Goal: Task Accomplishment & Management: Complete application form

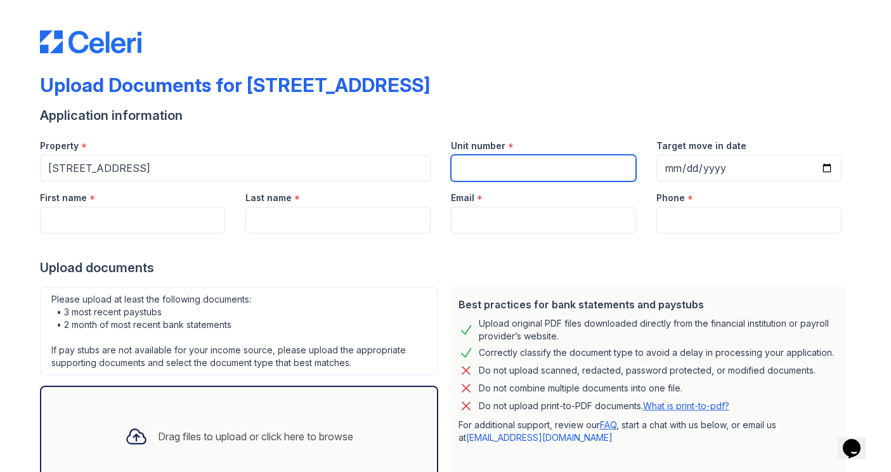
click at [578, 171] on input "Unit number" at bounding box center [543, 168] width 185 height 27
type input "3"
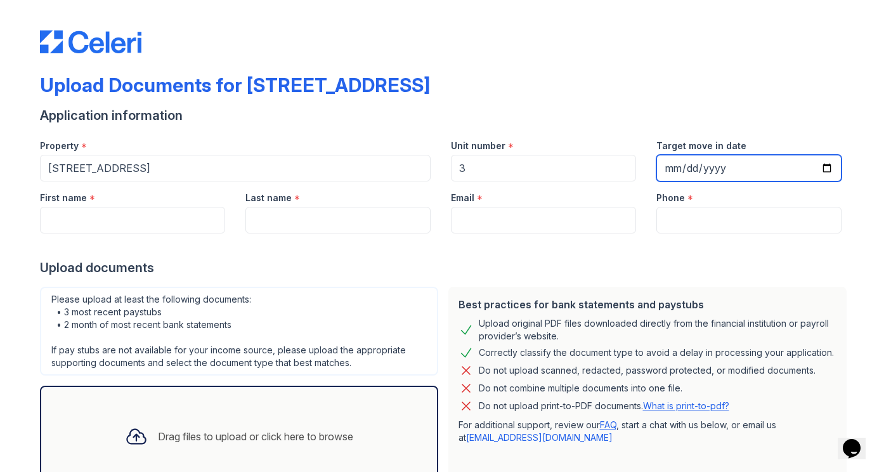
type input "[DATE]"
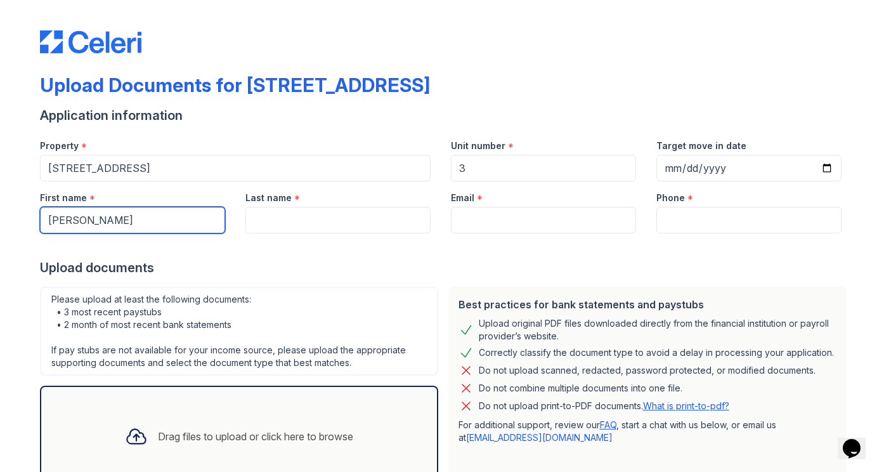
type input "[PERSON_NAME]"
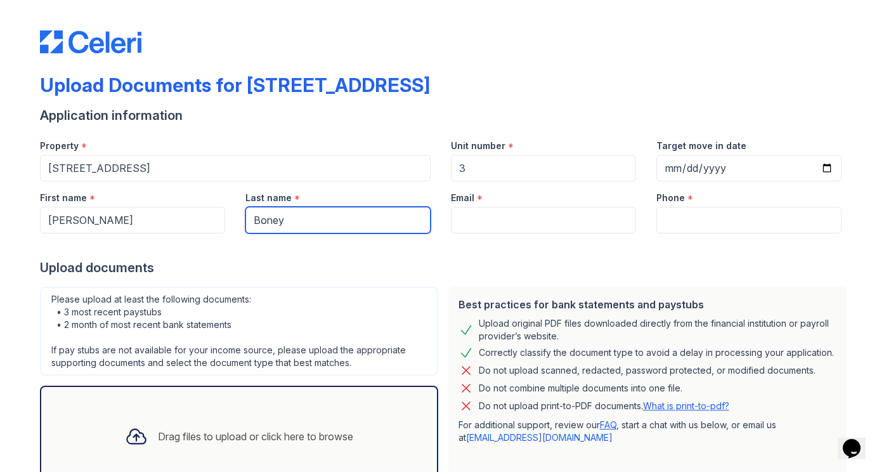
type input "Boney"
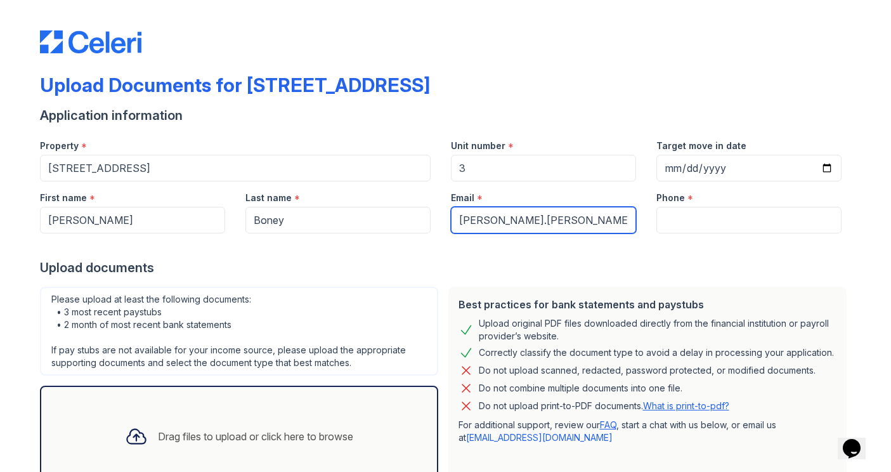
type input "[PERSON_NAME].[PERSON_NAME]"
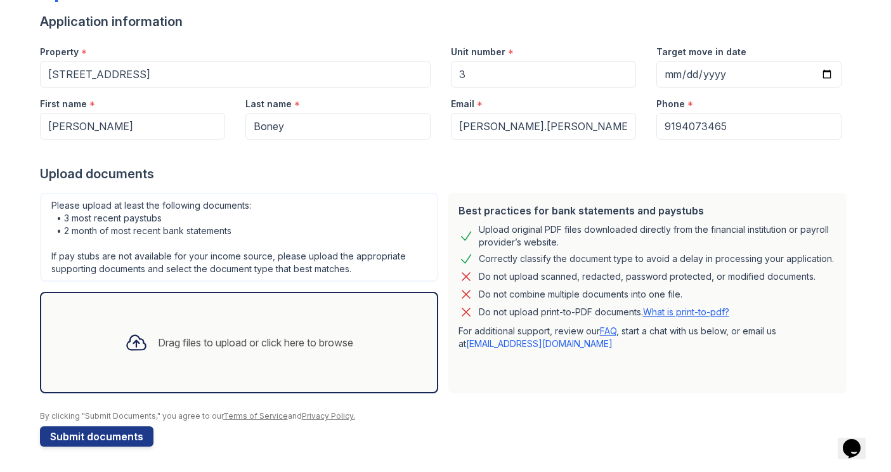
type input "9194073465"
click at [352, 368] on div "Drag files to upload or click here to browse" at bounding box center [239, 342] width 398 height 101
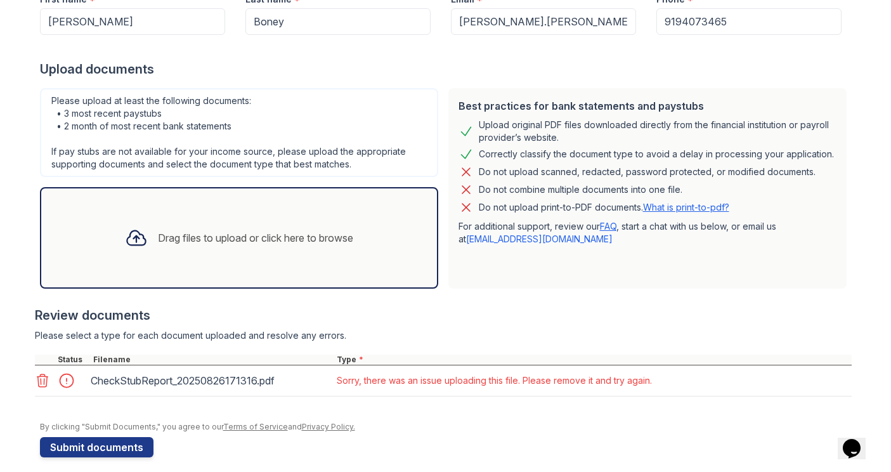
scroll to position [200, 0]
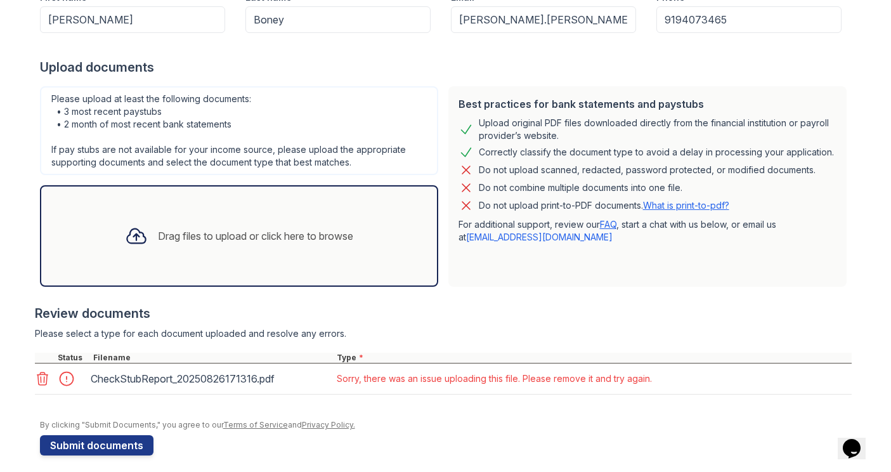
click at [31, 381] on div "Upload Documents for [STREET_ADDRESS] Application information Property * [STREE…" at bounding box center [445, 140] width 851 height 681
click at [41, 380] on icon at bounding box center [42, 378] width 15 height 15
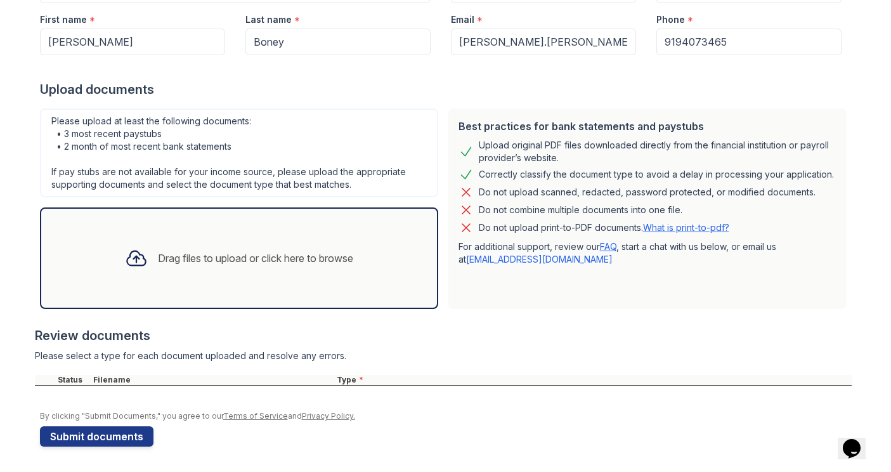
scroll to position [178, 0]
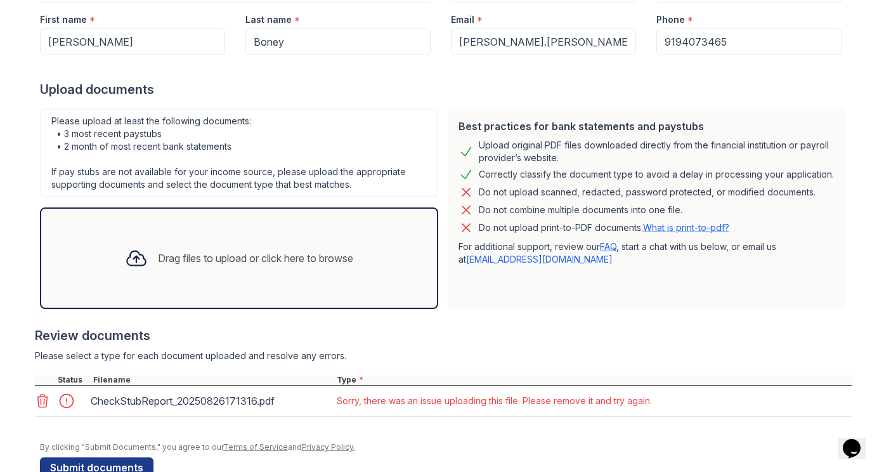
click at [44, 401] on icon at bounding box center [42, 400] width 15 height 15
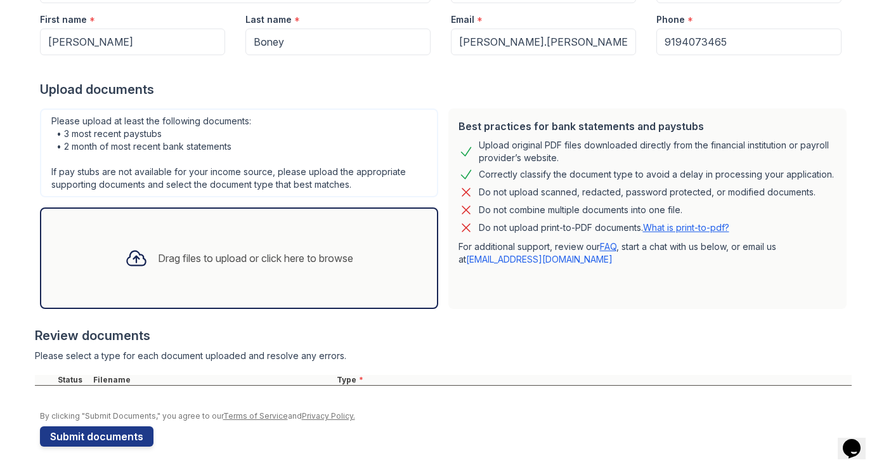
click at [149, 254] on div "Drag files to upload or click here to browse" at bounding box center [239, 258] width 249 height 43
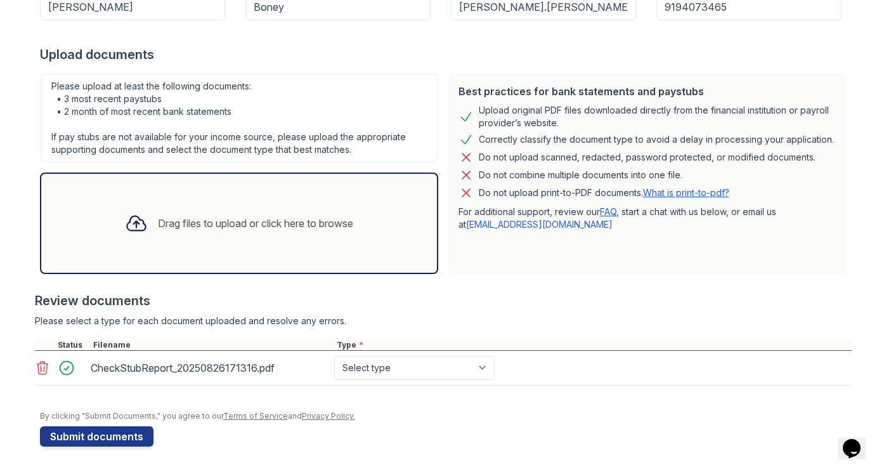
scroll to position [213, 0]
select select "paystub"
click at [330, 211] on div "Drag files to upload or click here to browse" at bounding box center [239, 223] width 249 height 43
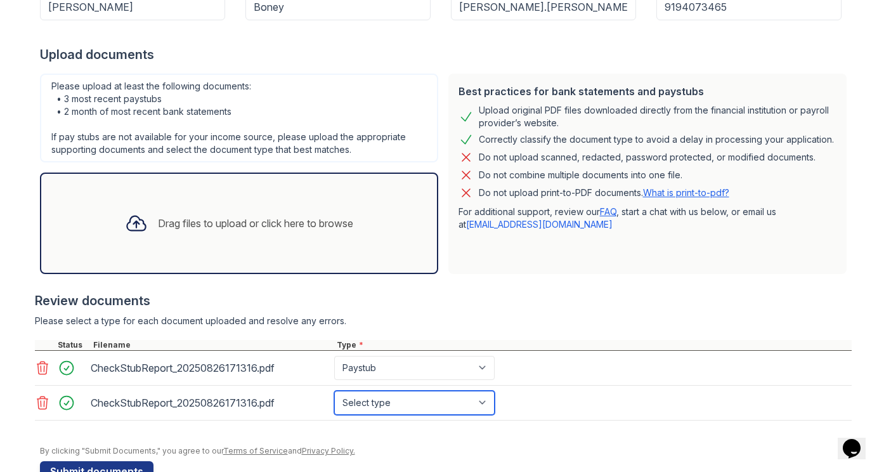
select select "paystub"
click at [296, 223] on div "Drag files to upload or click here to browse" at bounding box center [255, 223] width 195 height 15
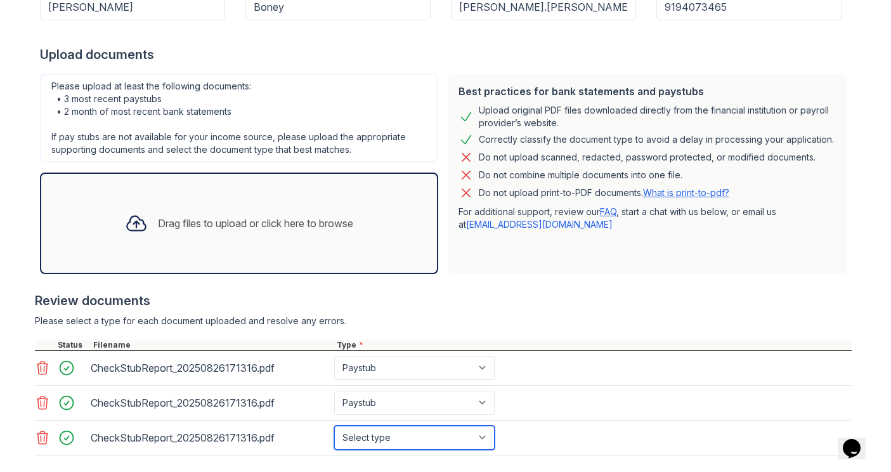
select select "paystub"
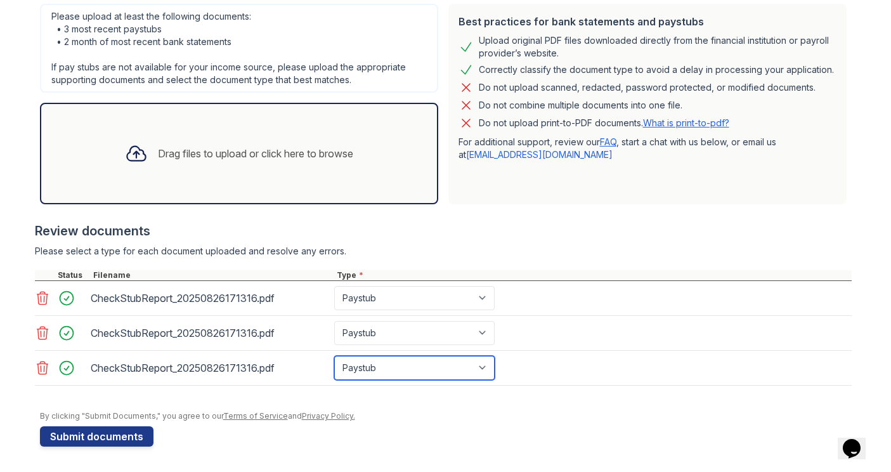
scroll to position [283, 0]
click at [147, 122] on div "Drag files to upload or click here to browse" at bounding box center [239, 153] width 398 height 101
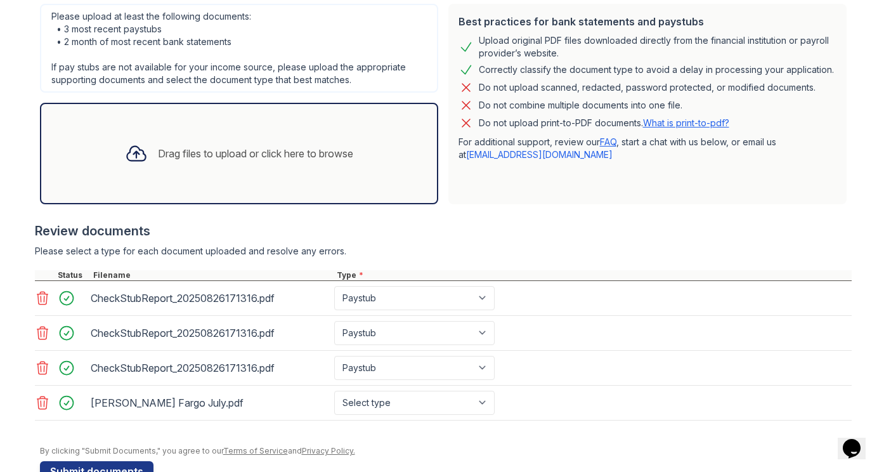
click at [173, 147] on div "Drag files to upload or click here to browse" at bounding box center [255, 153] width 195 height 15
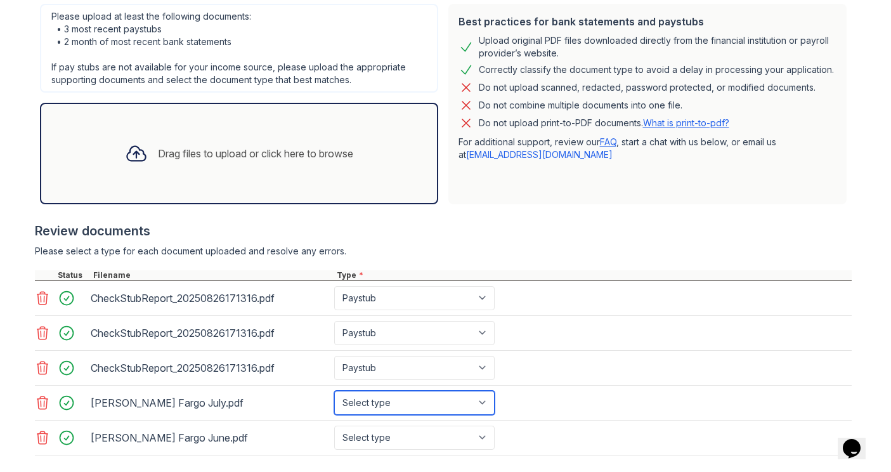
select select "bank_statement"
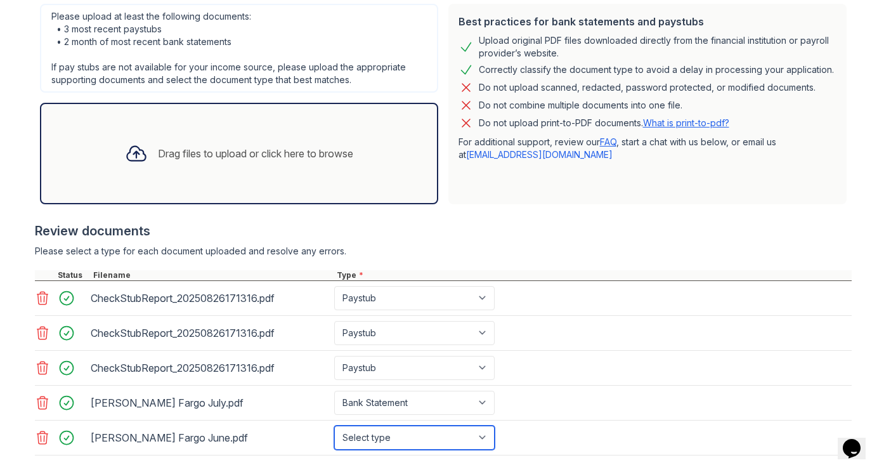
select select "bank_statement"
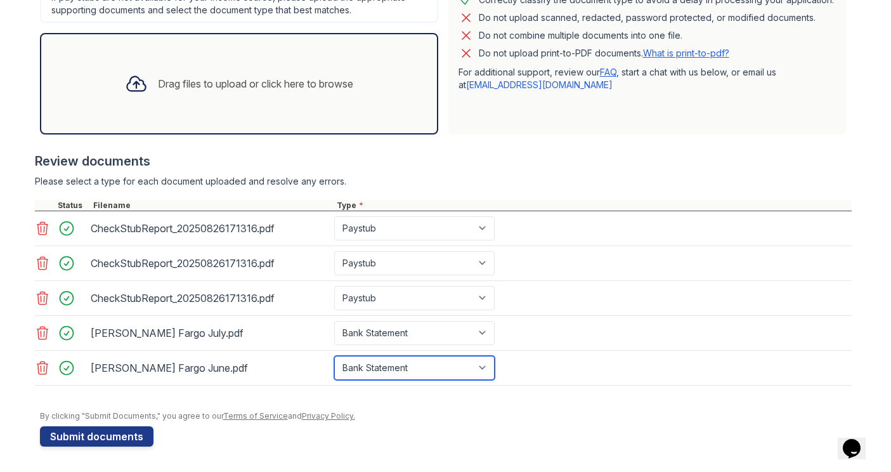
scroll to position [353, 0]
click at [225, 70] on div "Drag files to upload or click here to browse" at bounding box center [239, 83] width 249 height 43
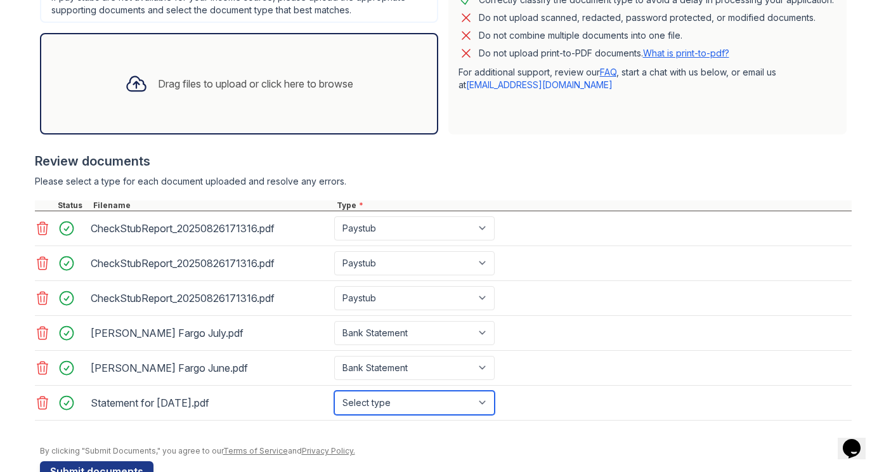
select select "paystub"
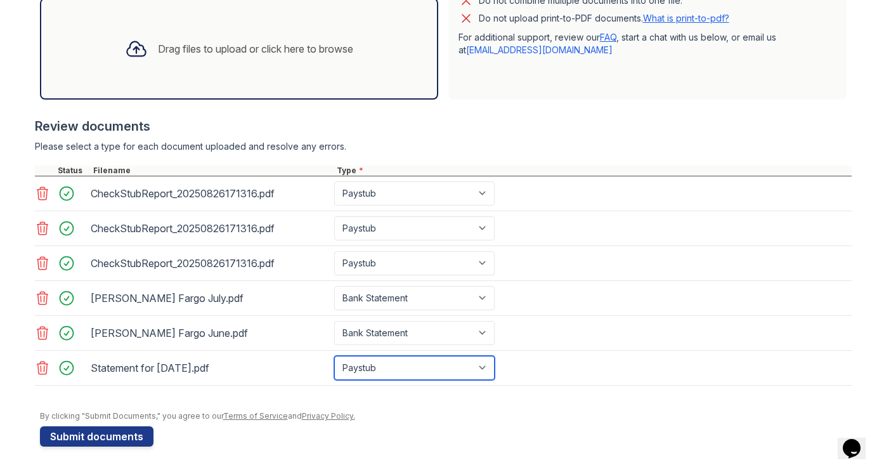
scroll to position [388, 0]
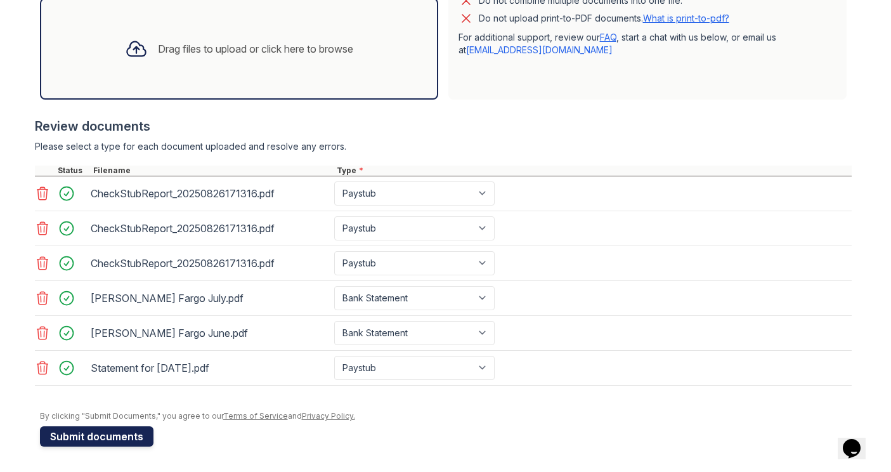
click at [94, 436] on button "Submit documents" at bounding box center [97, 436] width 114 height 20
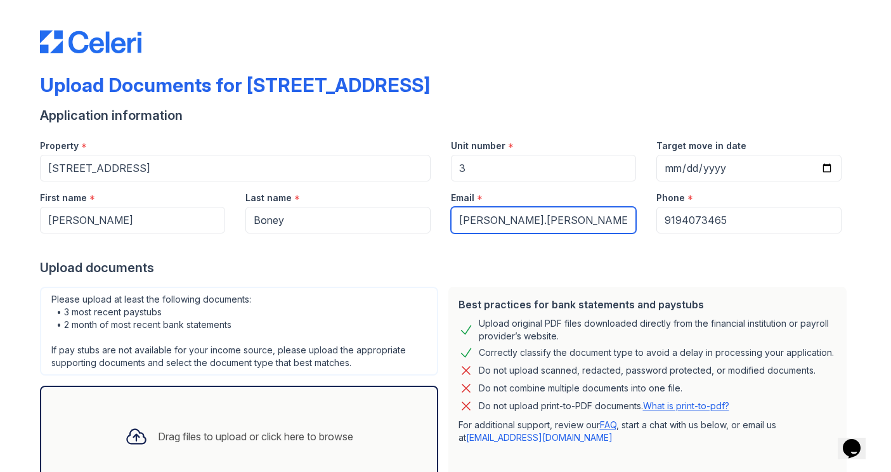
scroll to position [0, 0]
type input "[PERSON_NAME][EMAIL_ADDRESS][PERSON_NAME][DOMAIN_NAME]"
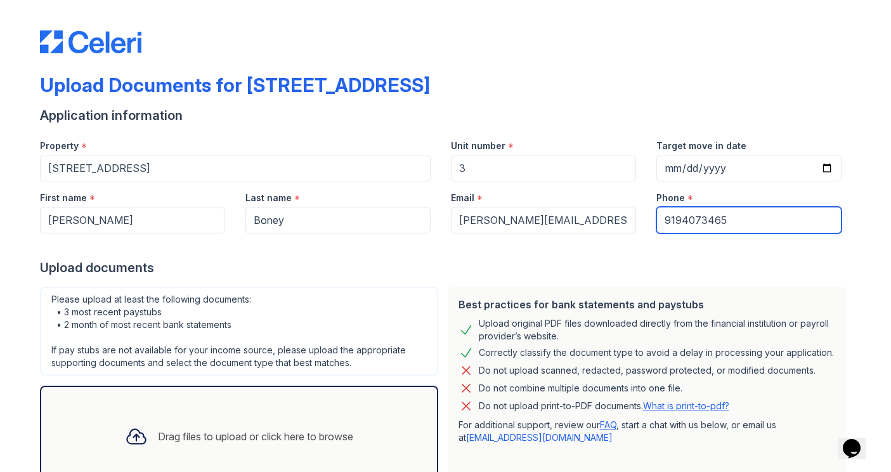
click at [682, 223] on input "9194073465" at bounding box center [748, 220] width 185 height 27
click at [702, 224] on input "919-4073465" at bounding box center [748, 220] width 185 height 27
type input "[PHONE_NUMBER]"
click at [677, 266] on div "Upload documents" at bounding box center [446, 268] width 812 height 18
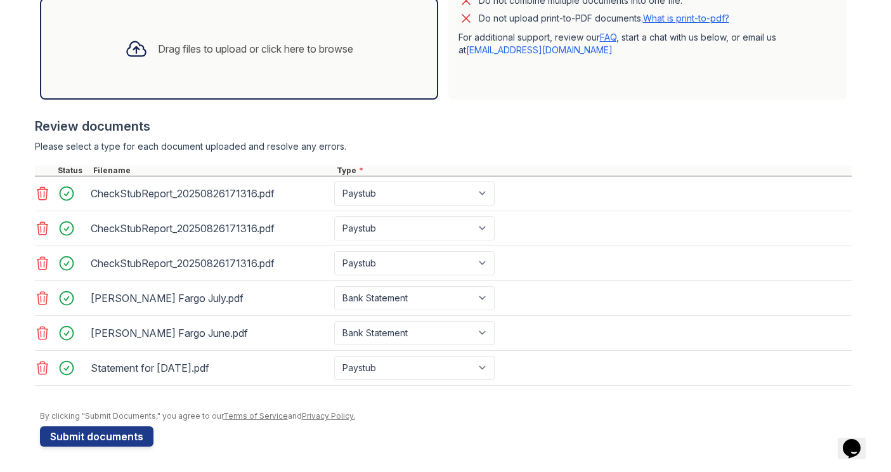
scroll to position [388, 0]
click at [105, 430] on button "Submit documents" at bounding box center [97, 436] width 114 height 20
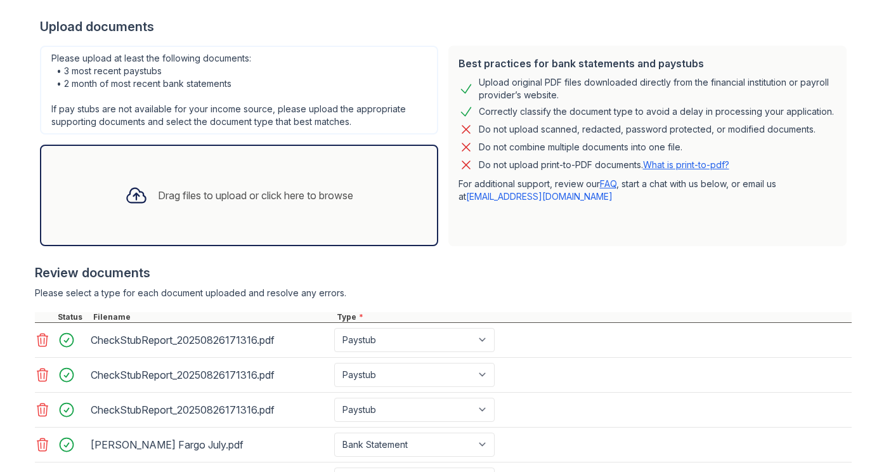
scroll to position [275, 0]
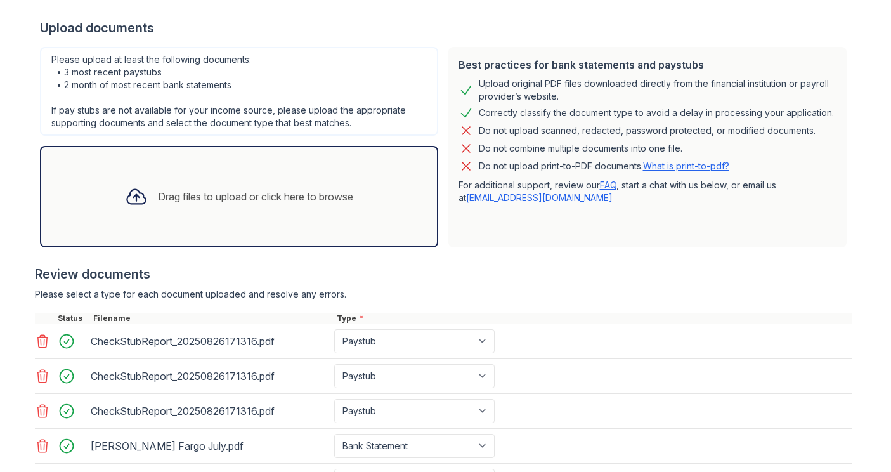
click at [230, 178] on div "Drag files to upload or click here to browse" at bounding box center [239, 196] width 249 height 43
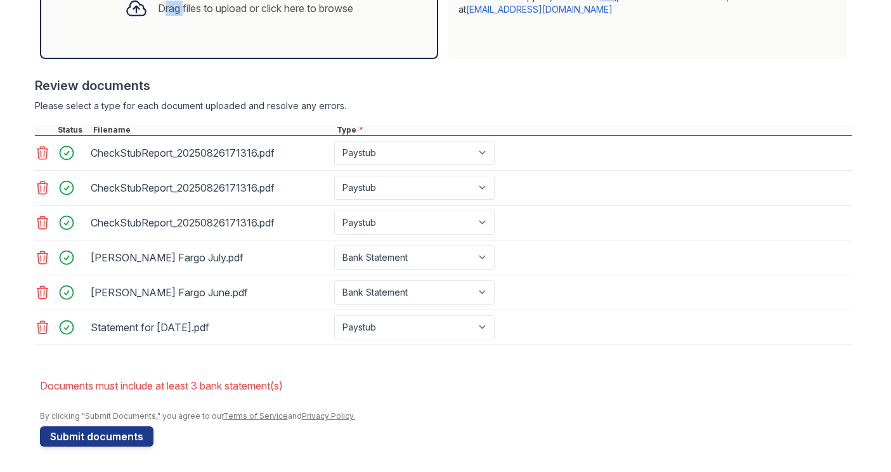
scroll to position [396, 0]
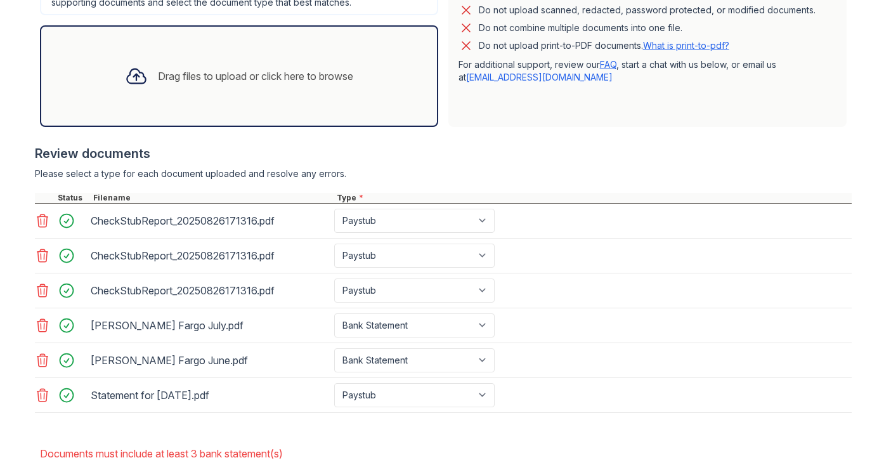
click at [325, 95] on div "Drag files to upload or click here to browse" at bounding box center [239, 76] width 249 height 43
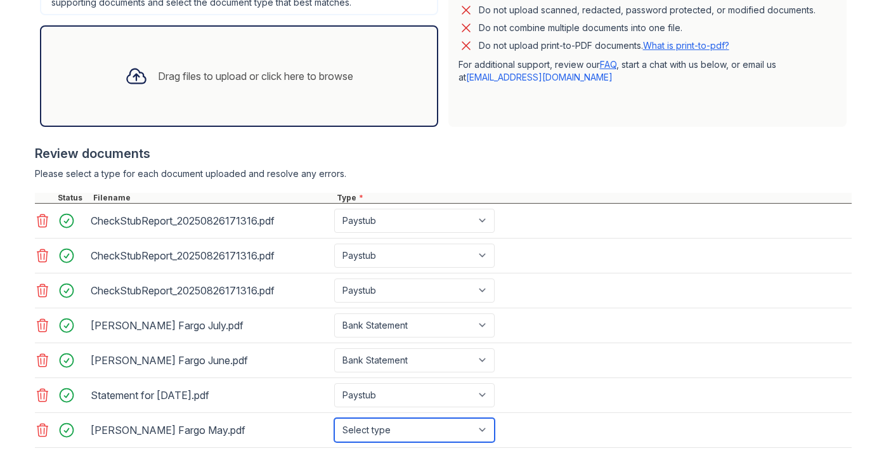
select select "bank_statement"
click at [599, 441] on div "[PERSON_NAME] Fargo May.pdf Select type Paystub Bank Statement Offer Letter Tax…" at bounding box center [443, 430] width 817 height 35
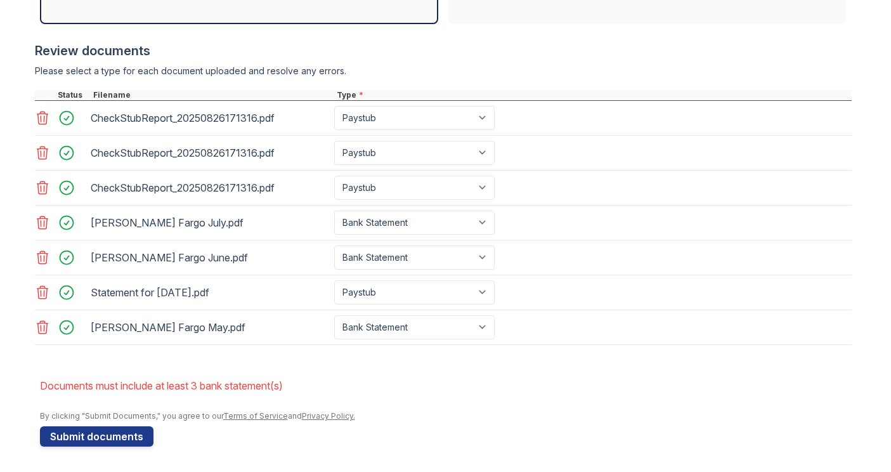
scroll to position [499, 0]
click at [119, 440] on button "Submit documents" at bounding box center [97, 436] width 114 height 20
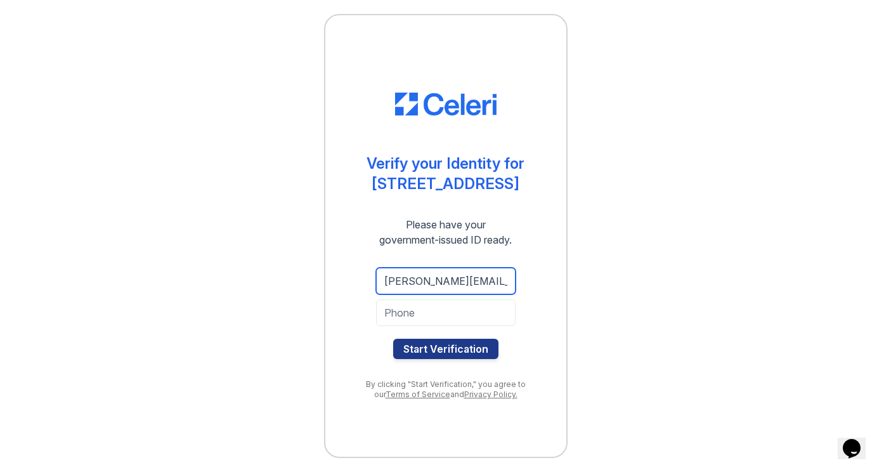
type input "[PERSON_NAME][EMAIL_ADDRESS][PERSON_NAME][DOMAIN_NAME]"
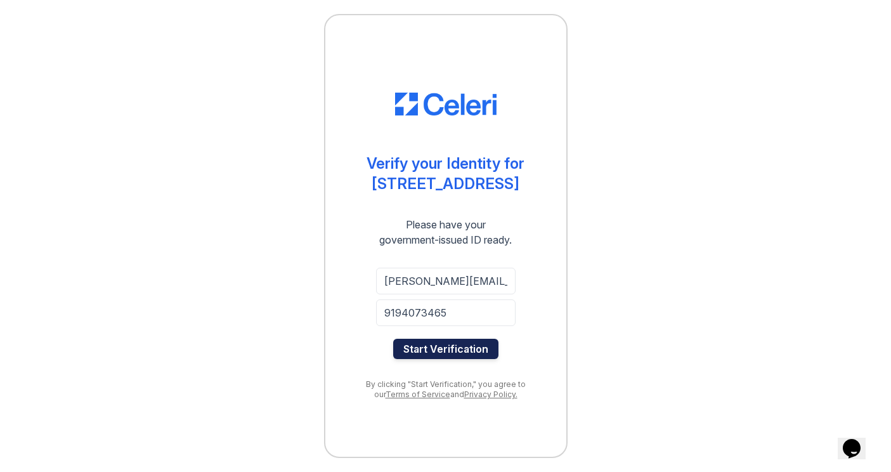
type input "9194073465"
click at [459, 351] on button "Start Verification" at bounding box center [445, 349] width 105 height 20
